Goal: Browse casually: Explore the website without a specific task or goal

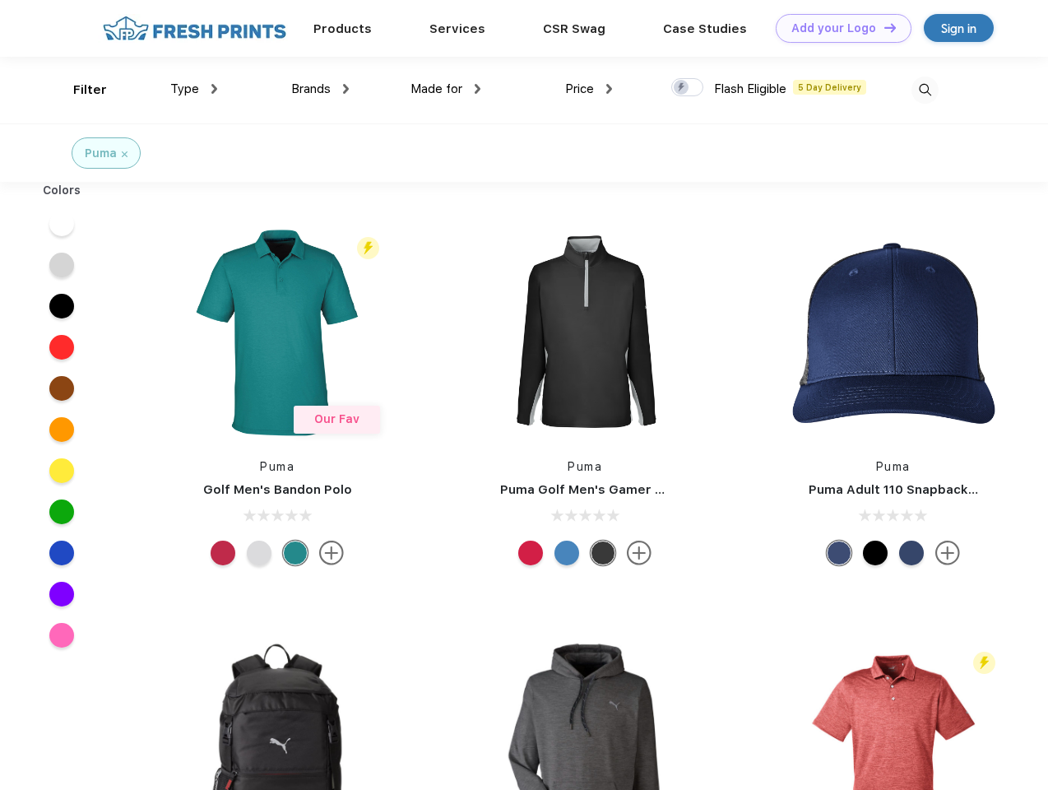
scroll to position [1, 0]
click at [837, 28] on link "Add your Logo Design Tool" at bounding box center [844, 28] width 136 height 29
click at [0, 0] on div "Design Tool" at bounding box center [0, 0] width 0 height 0
click at [883, 27] on link "Add your Logo Design Tool" at bounding box center [844, 28] width 136 height 29
click at [79, 90] on div "Filter" at bounding box center [90, 90] width 34 height 19
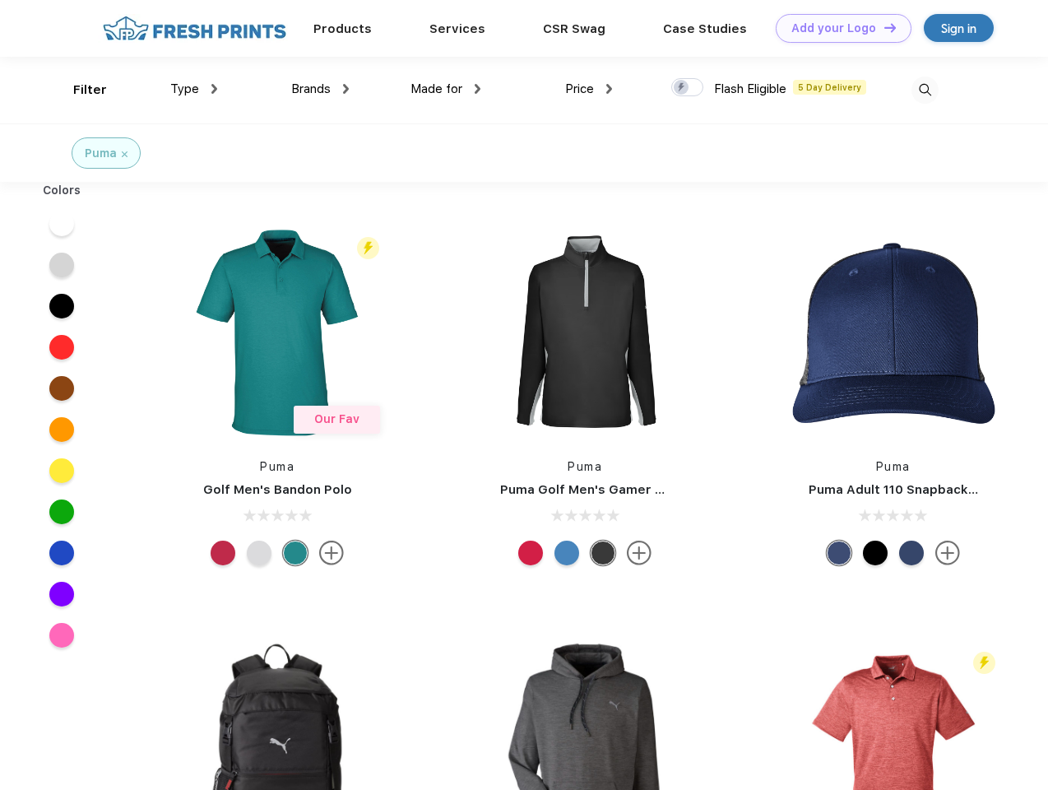
click at [194, 89] on span "Type" at bounding box center [184, 88] width 29 height 15
click at [320, 89] on span "Brands" at bounding box center [310, 88] width 39 height 15
click at [446, 89] on span "Made for" at bounding box center [436, 88] width 52 height 15
click at [589, 89] on span "Price" at bounding box center [579, 88] width 29 height 15
click at [688, 88] on div at bounding box center [687, 87] width 32 height 18
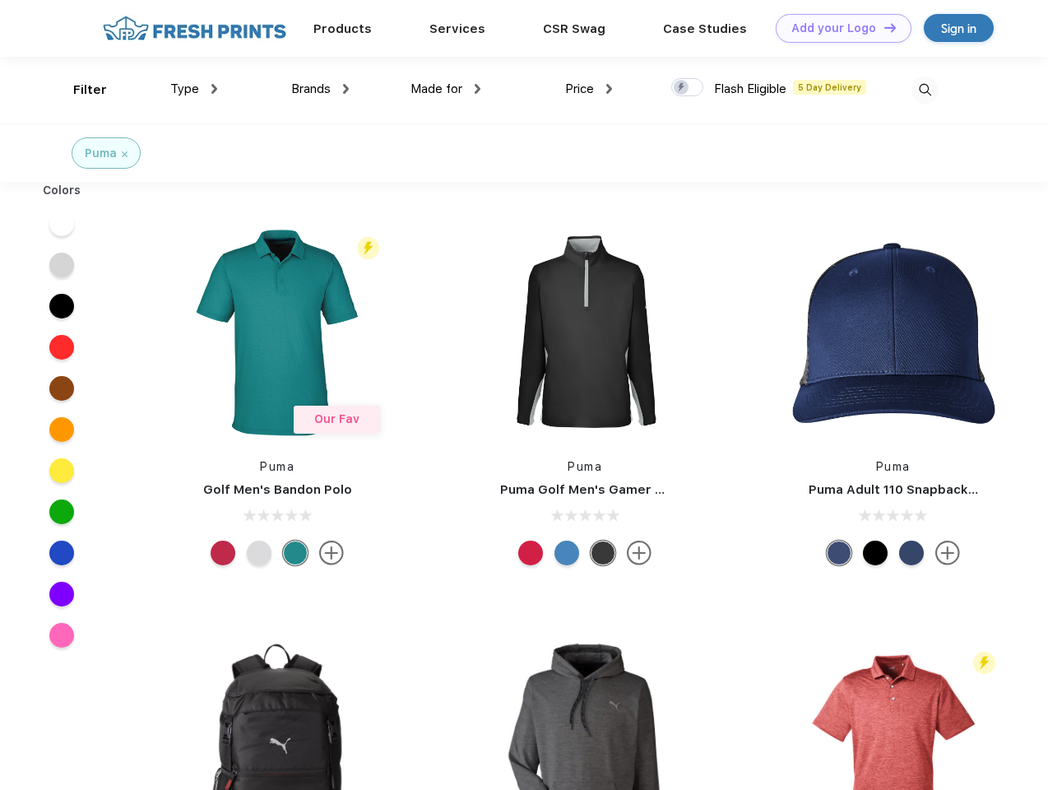
click at [682, 88] on input "checkbox" at bounding box center [676, 82] width 11 height 11
click at [925, 90] on img at bounding box center [924, 89] width 27 height 27
